Goal: Check status: Check status

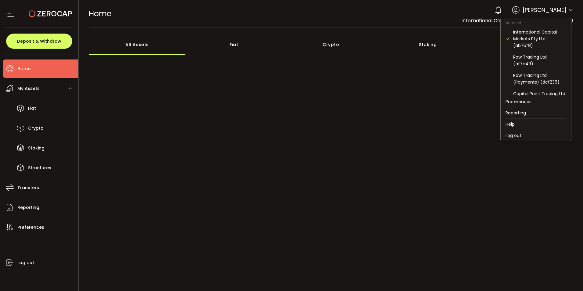
click at [570, 10] on icon at bounding box center [571, 10] width 5 height 5
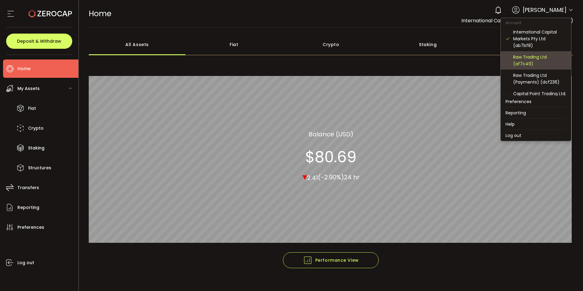
click at [523, 58] on div "Raw Trading Ltd (af7c49)" at bounding box center [540, 60] width 53 height 13
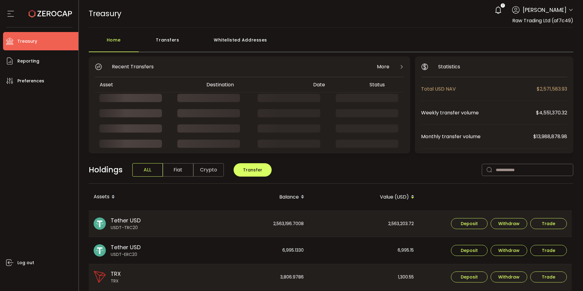
click at [169, 40] on div "Transfers" at bounding box center [168, 43] width 58 height 18
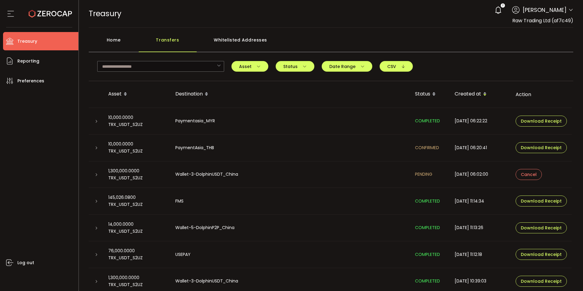
click at [333, 36] on div "Home Transfers Whitelisted Addresses" at bounding box center [331, 43] width 485 height 18
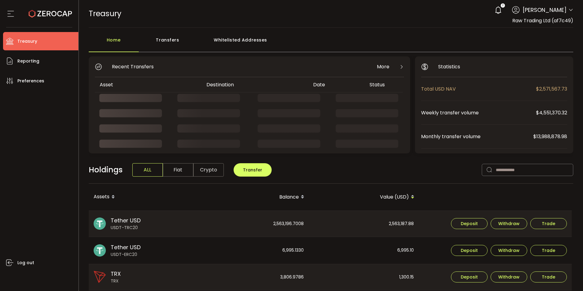
click at [170, 42] on div "Transfers" at bounding box center [168, 43] width 58 height 18
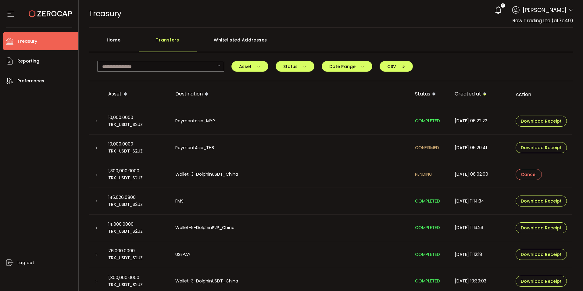
click at [96, 121] on icon at bounding box center [97, 122] width 4 height 4
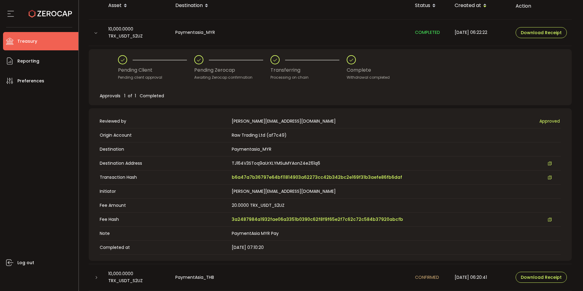
scroll to position [92, 0]
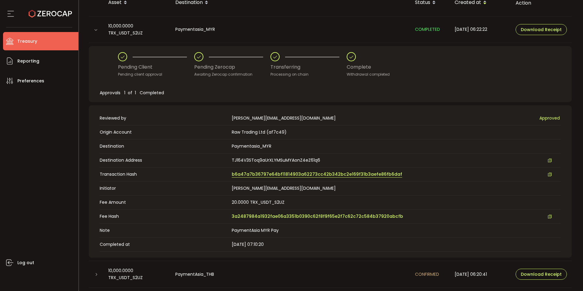
click at [261, 173] on span "b6a47a7b36797e64bf11814903a62273cc42b342bc2e169f31b3aefe86fb6daf" at bounding box center [317, 174] width 171 height 6
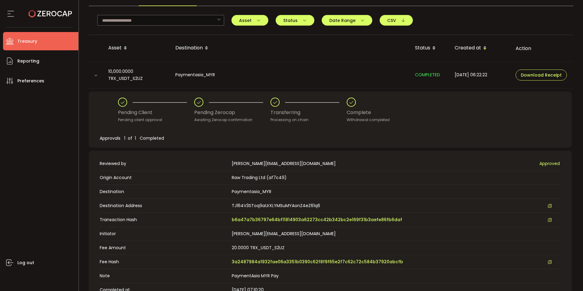
scroll to position [0, 0]
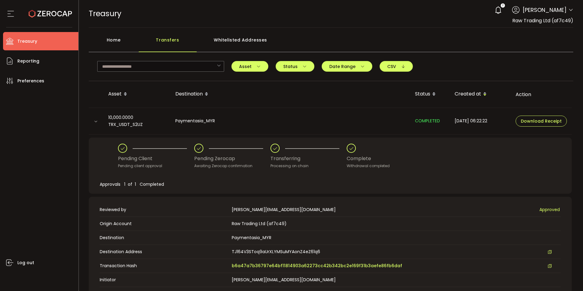
click at [115, 41] on div "Home" at bounding box center [114, 43] width 50 height 18
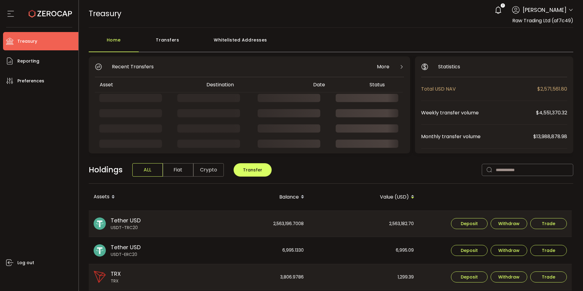
click at [167, 39] on div "Transfers" at bounding box center [168, 43] width 58 height 18
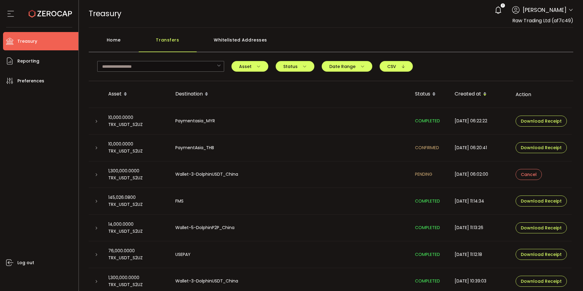
click at [96, 146] on div at bounding box center [96, 148] width 5 height 6
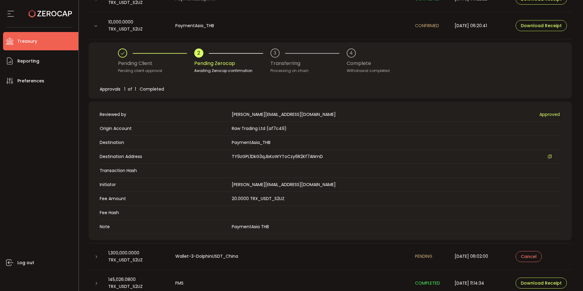
scroll to position [92, 0]
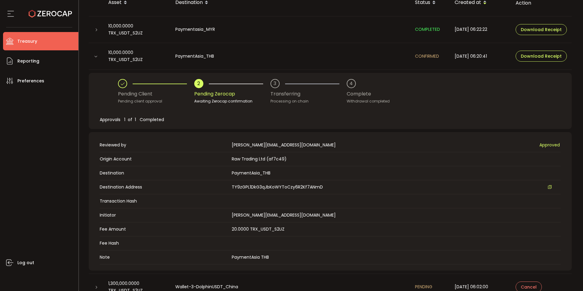
click at [308, 45] on td "PaymentAsia_THB" at bounding box center [291, 56] width 240 height 27
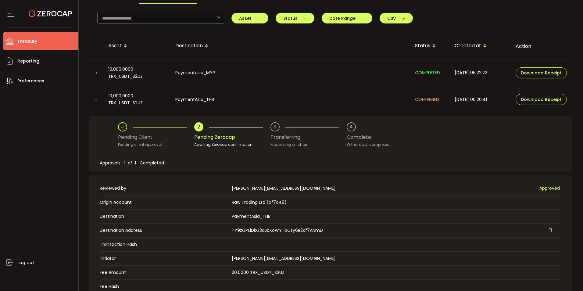
scroll to position [0, 0]
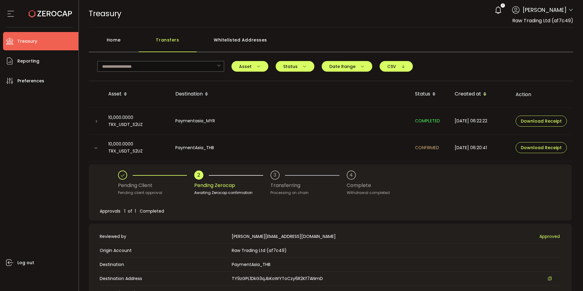
click at [95, 148] on icon at bounding box center [96, 148] width 4 height 4
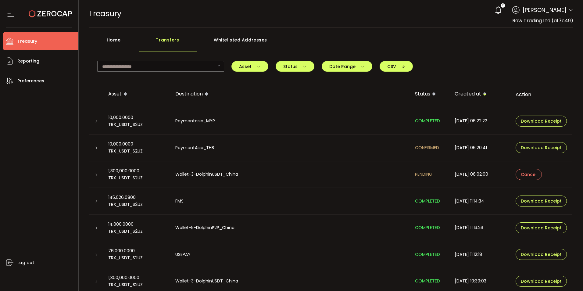
click at [356, 23] on div "TREASURY Buy Power $0.00 USD Treasury Treasury Your verification is pending 2 C…" at bounding box center [331, 13] width 485 height 27
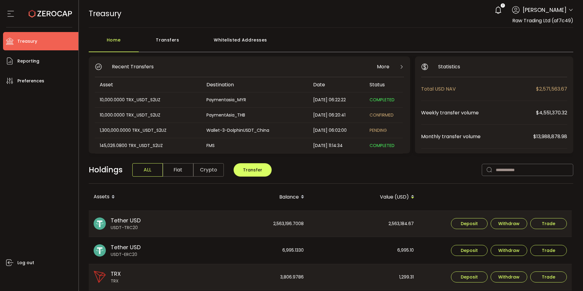
click at [168, 38] on div "Transfers" at bounding box center [168, 43] width 58 height 18
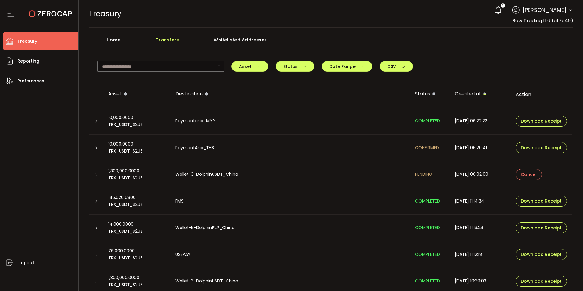
click at [96, 176] on icon at bounding box center [97, 175] width 4 height 4
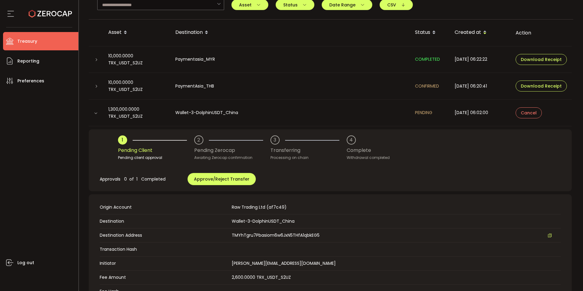
scroll to position [61, 0]
click at [95, 110] on div at bounding box center [96, 113] width 15 height 6
click at [96, 113] on icon at bounding box center [96, 114] width 4 height 4
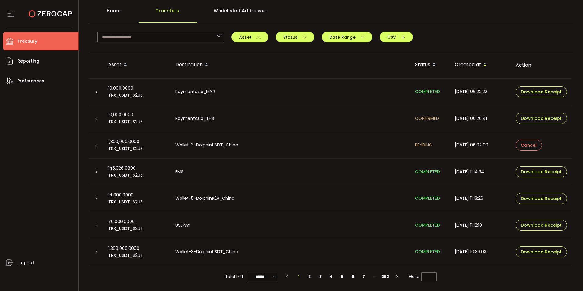
scroll to position [29, 0]
click at [364, 20] on div "Home Transfers Whitelisted Addresses" at bounding box center [331, 14] width 485 height 18
click at [362, 12] on div "Home Transfers Whitelisted Addresses" at bounding box center [331, 14] width 485 height 18
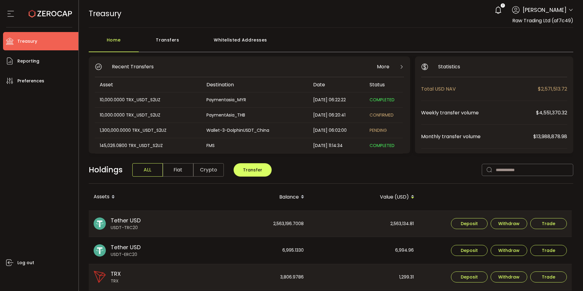
click at [162, 35] on div "Transfers" at bounding box center [168, 43] width 58 height 18
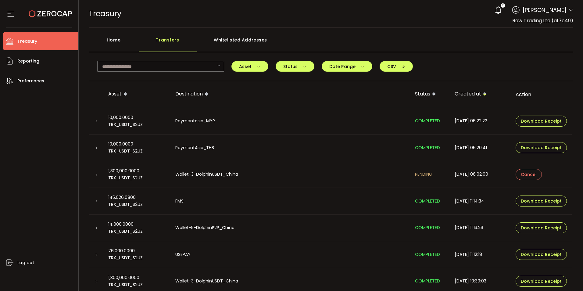
click at [92, 150] on div at bounding box center [96, 148] width 15 height 6
click at [96, 150] on icon at bounding box center [97, 148] width 4 height 4
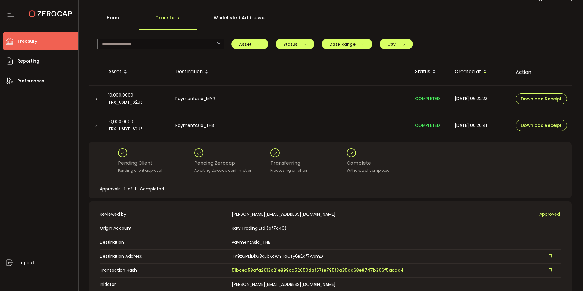
scroll to position [61, 0]
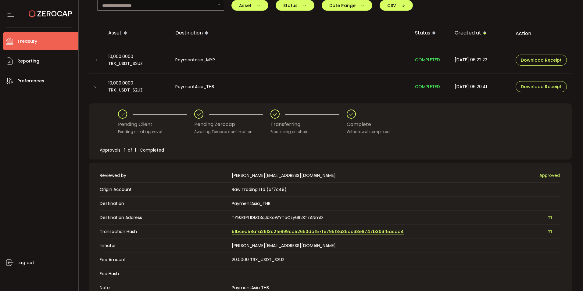
click at [287, 232] on span "51bced58afa2613c21e899cd52650daf57fe795f3a35ac68e8747b306f5acda4" at bounding box center [318, 232] width 172 height 6
